Goal: Task Accomplishment & Management: Manage account settings

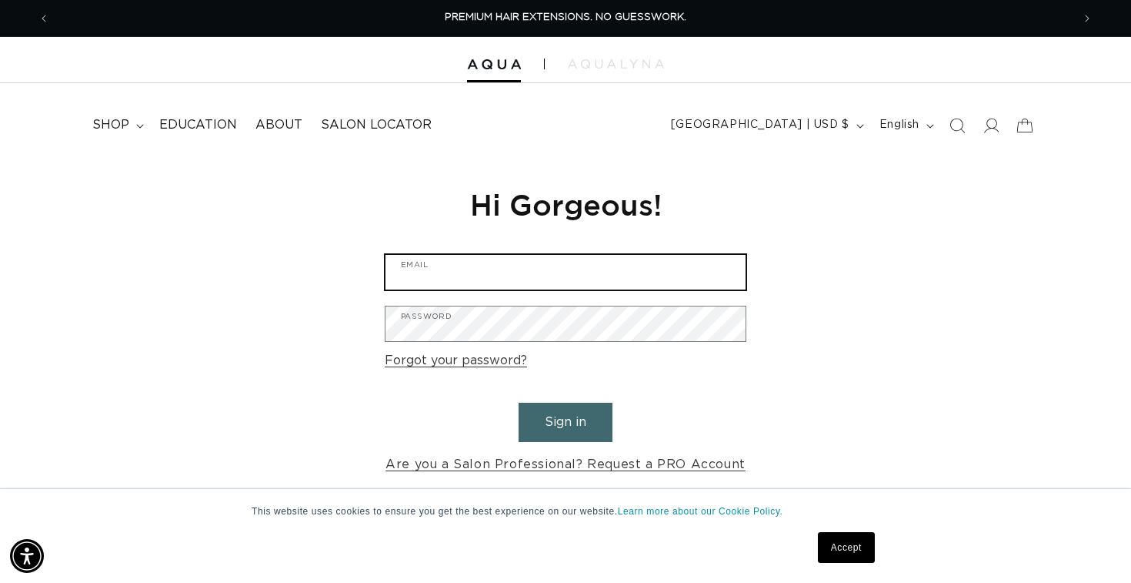
type input "samanthajustine_t@yahoo.com"
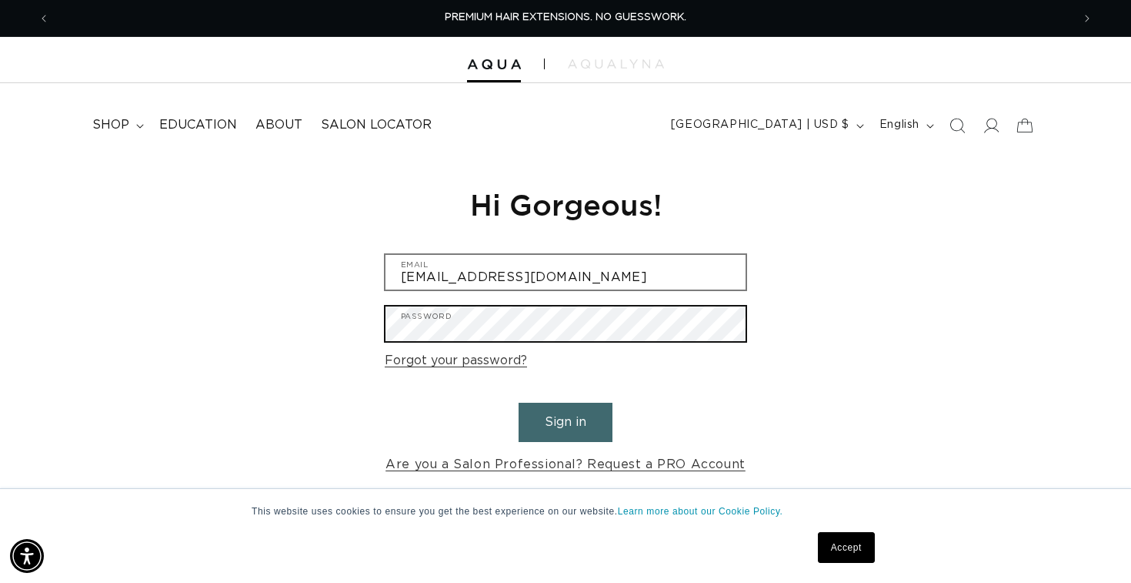
click at [566, 419] on button "Sign in" at bounding box center [566, 421] width 94 height 39
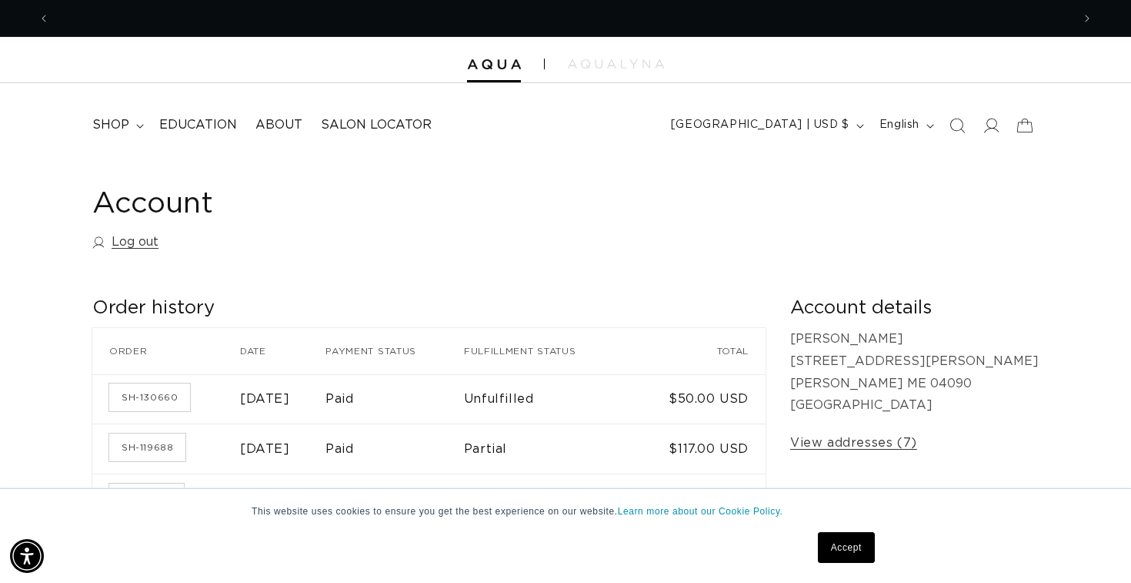
scroll to position [0, 1022]
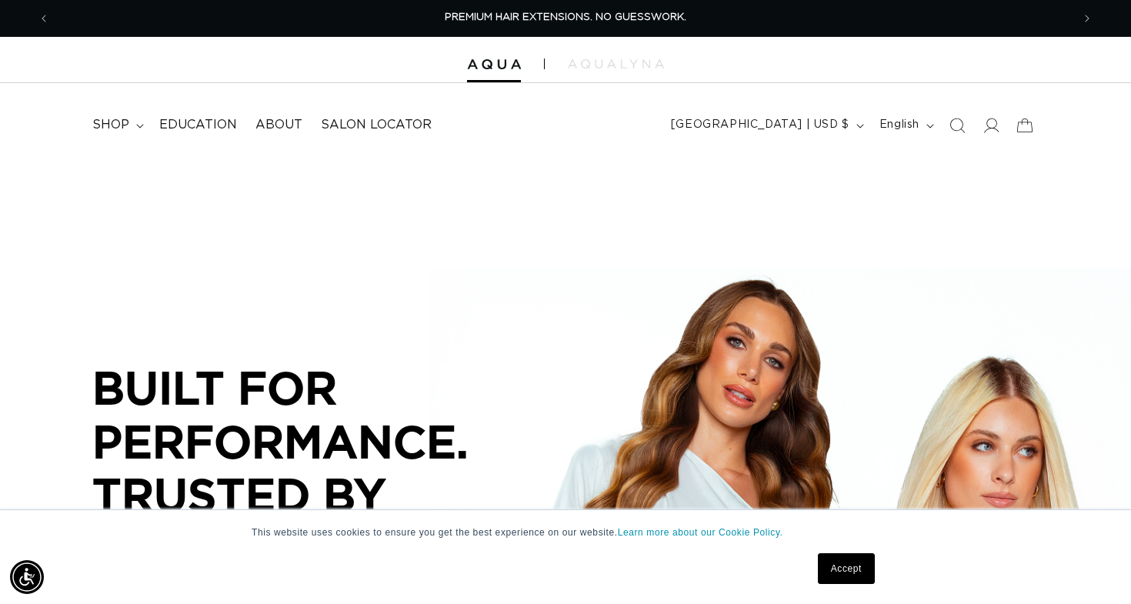
click at [841, 584] on div "Accept" at bounding box center [846, 569] width 66 height 40
click at [847, 574] on link "Accept" at bounding box center [846, 568] width 57 height 31
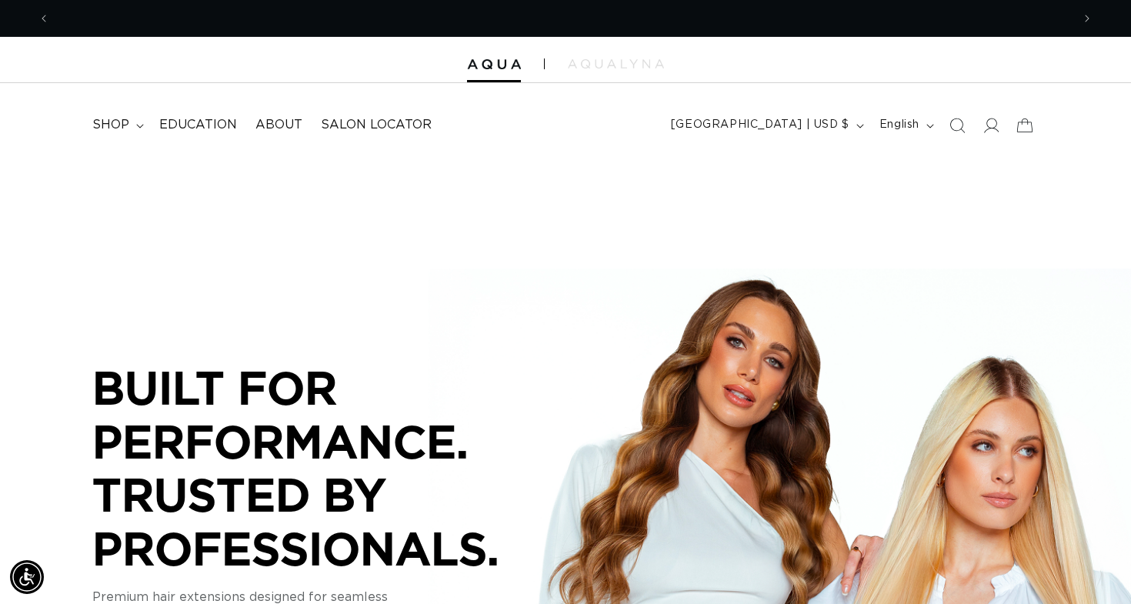
scroll to position [0, 1022]
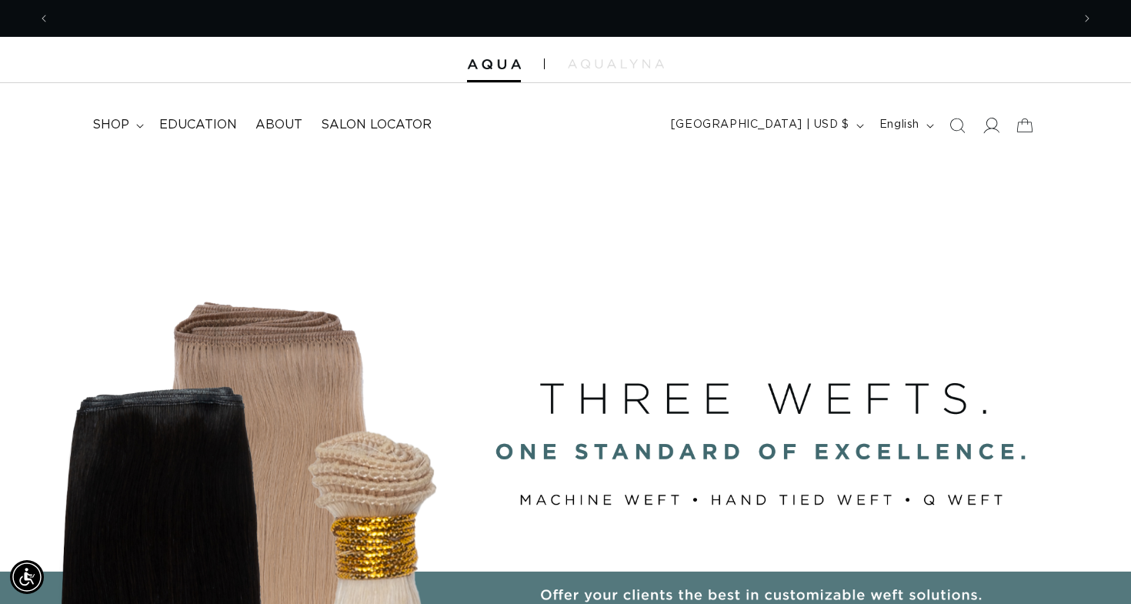
click at [997, 125] on icon at bounding box center [991, 125] width 16 height 16
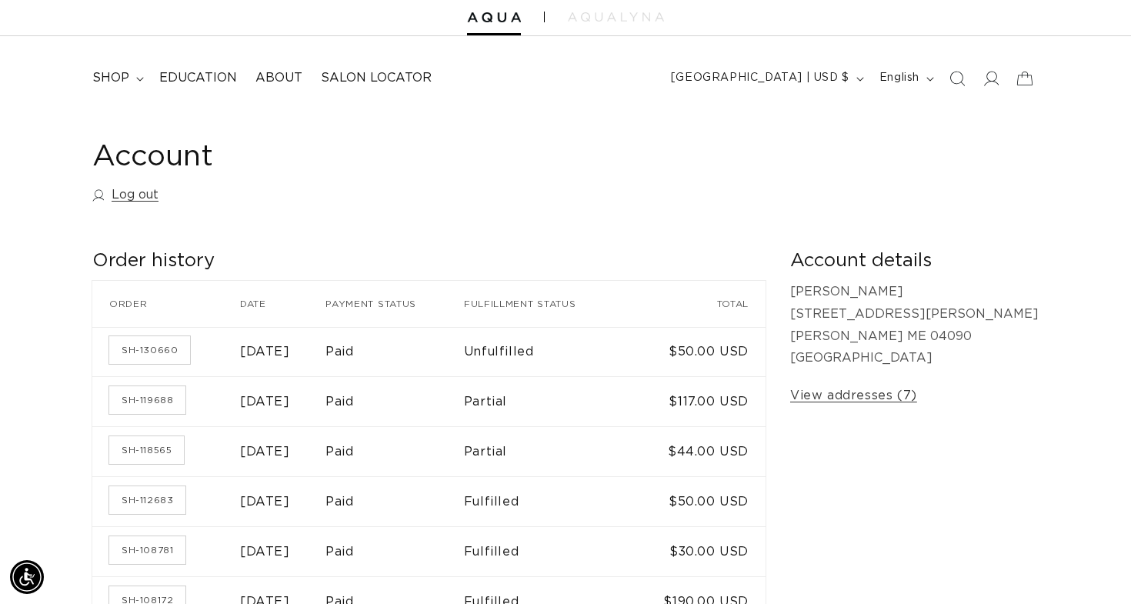
scroll to position [0, 1022]
